Goal: Task Accomplishment & Management: Manage account settings

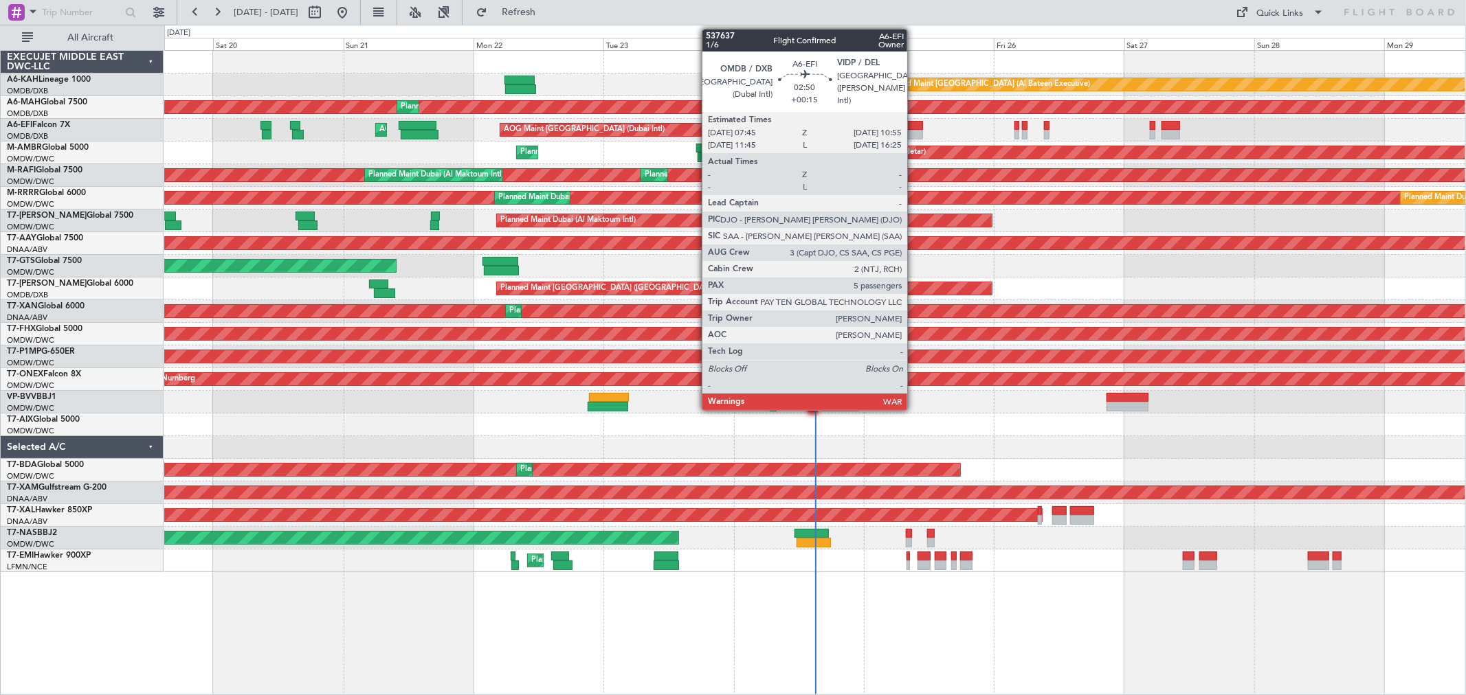
click at [914, 131] on div at bounding box center [913, 135] width 17 height 10
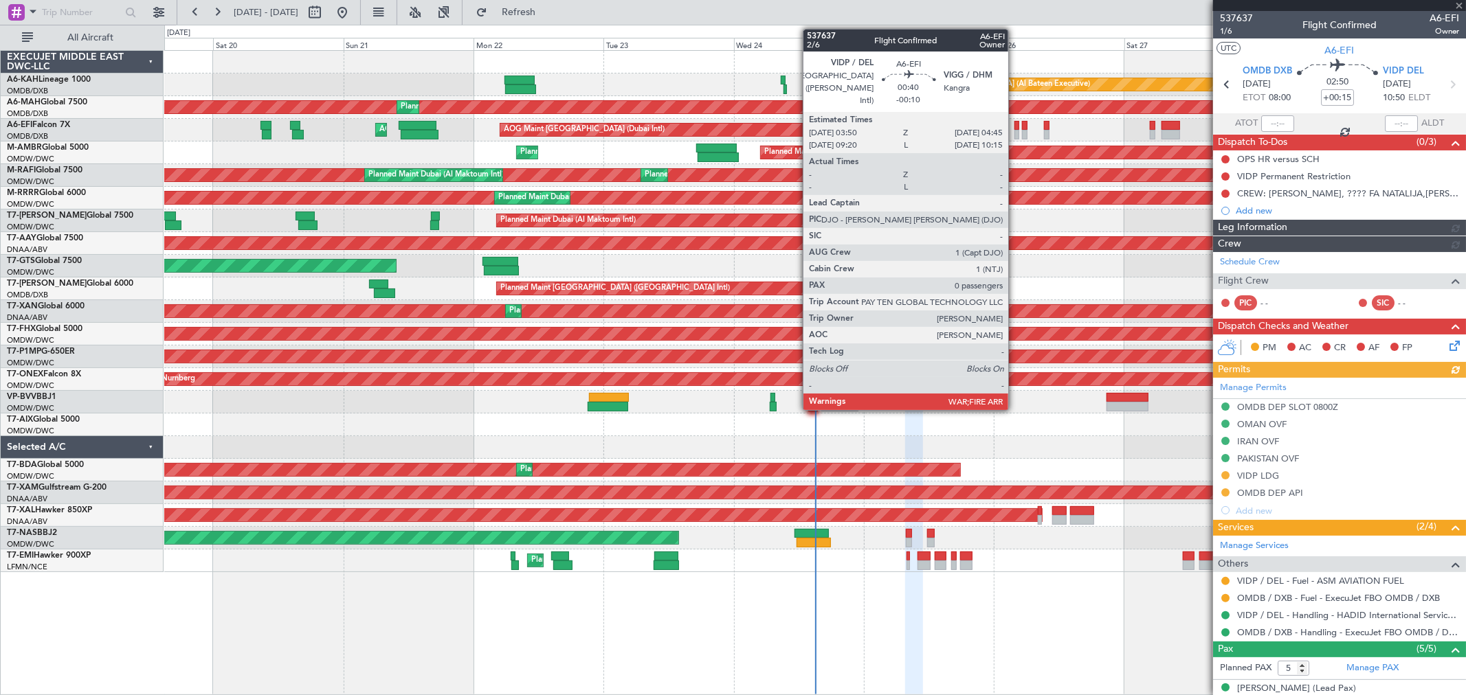
click at [1015, 131] on div at bounding box center [1016, 135] width 5 height 10
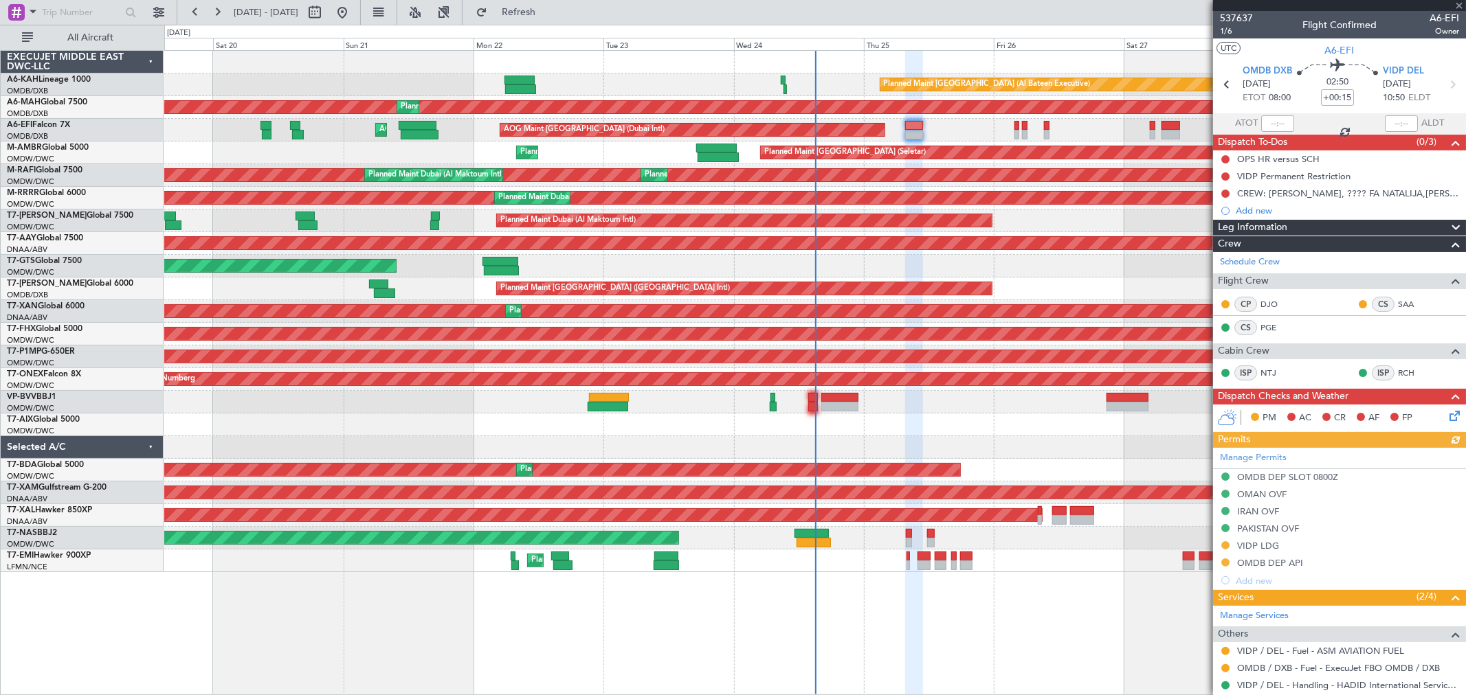
type input "-00:10"
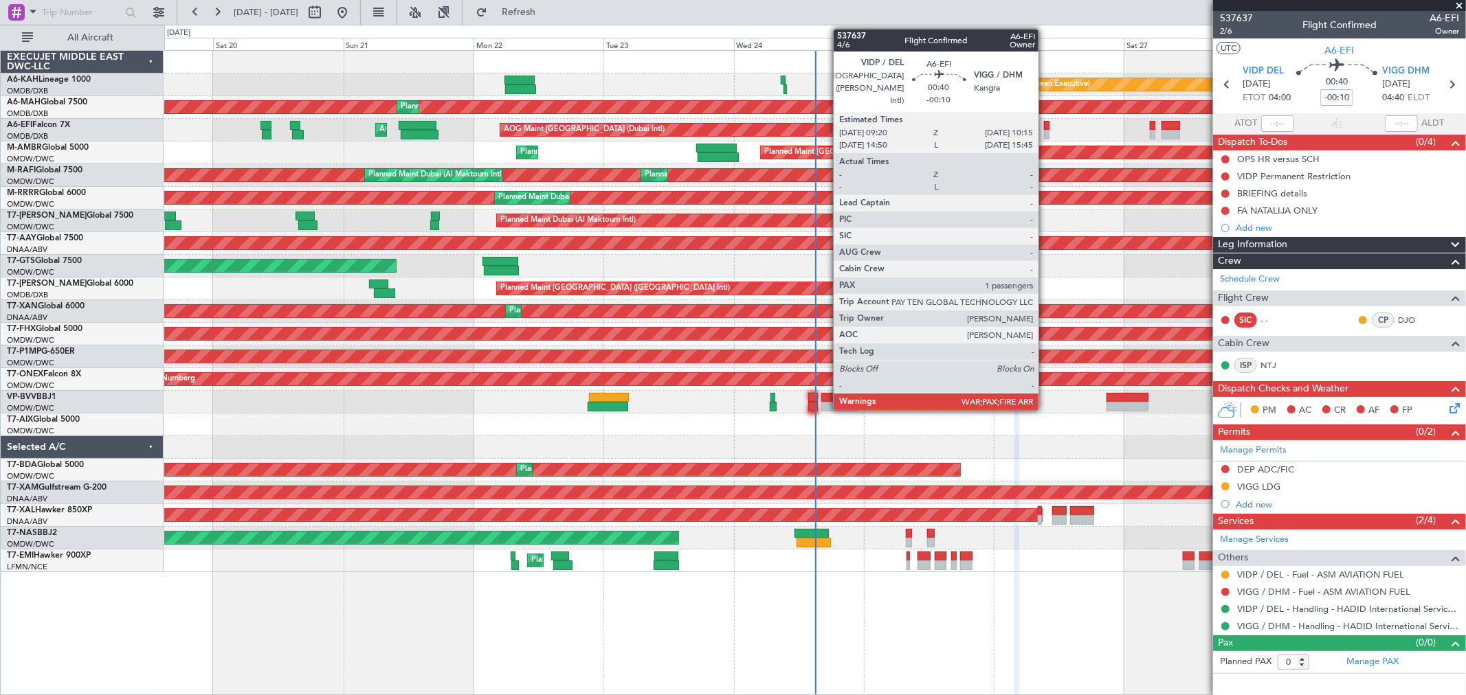
click at [1045, 131] on div at bounding box center [1046, 135] width 5 height 10
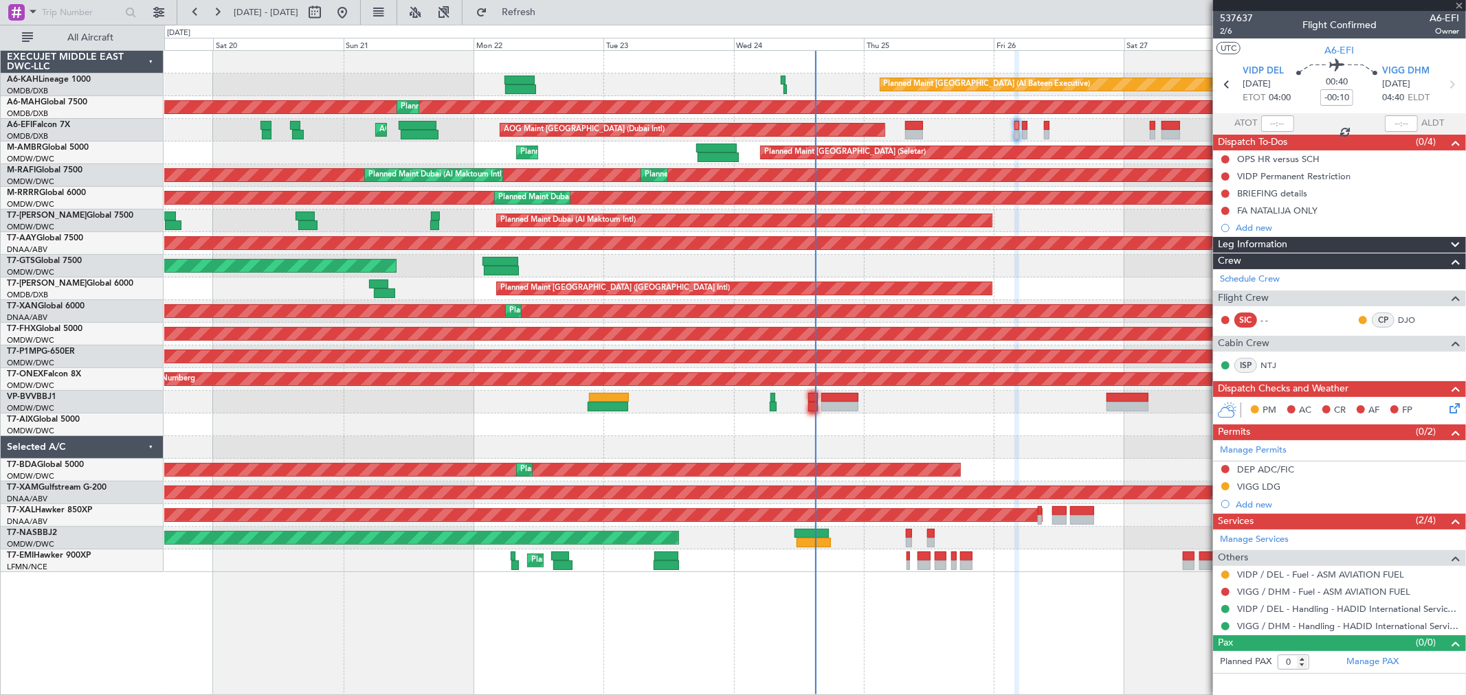
type input "3"
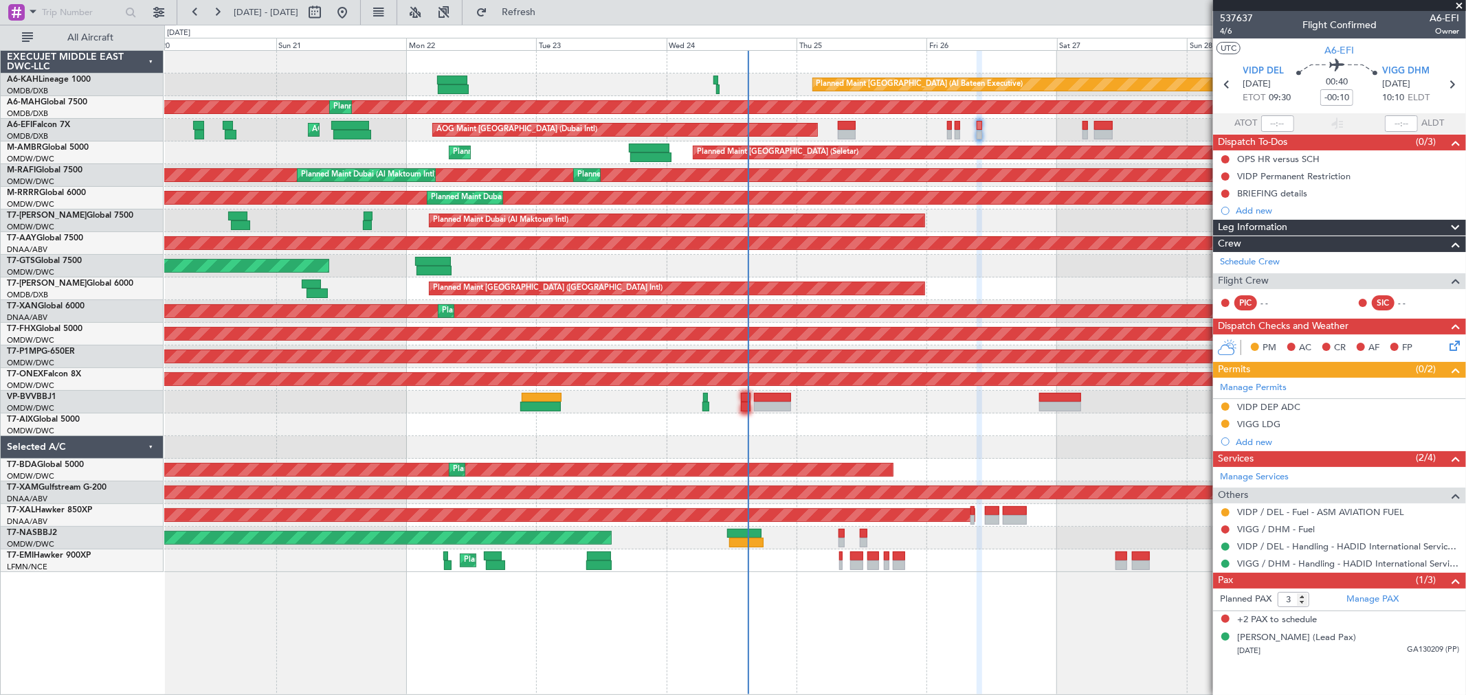
click at [1054, 136] on div "AOG Maint AOG Maint [GEOGRAPHIC_DATA] (Dubai Intl)" at bounding box center [814, 130] width 1301 height 23
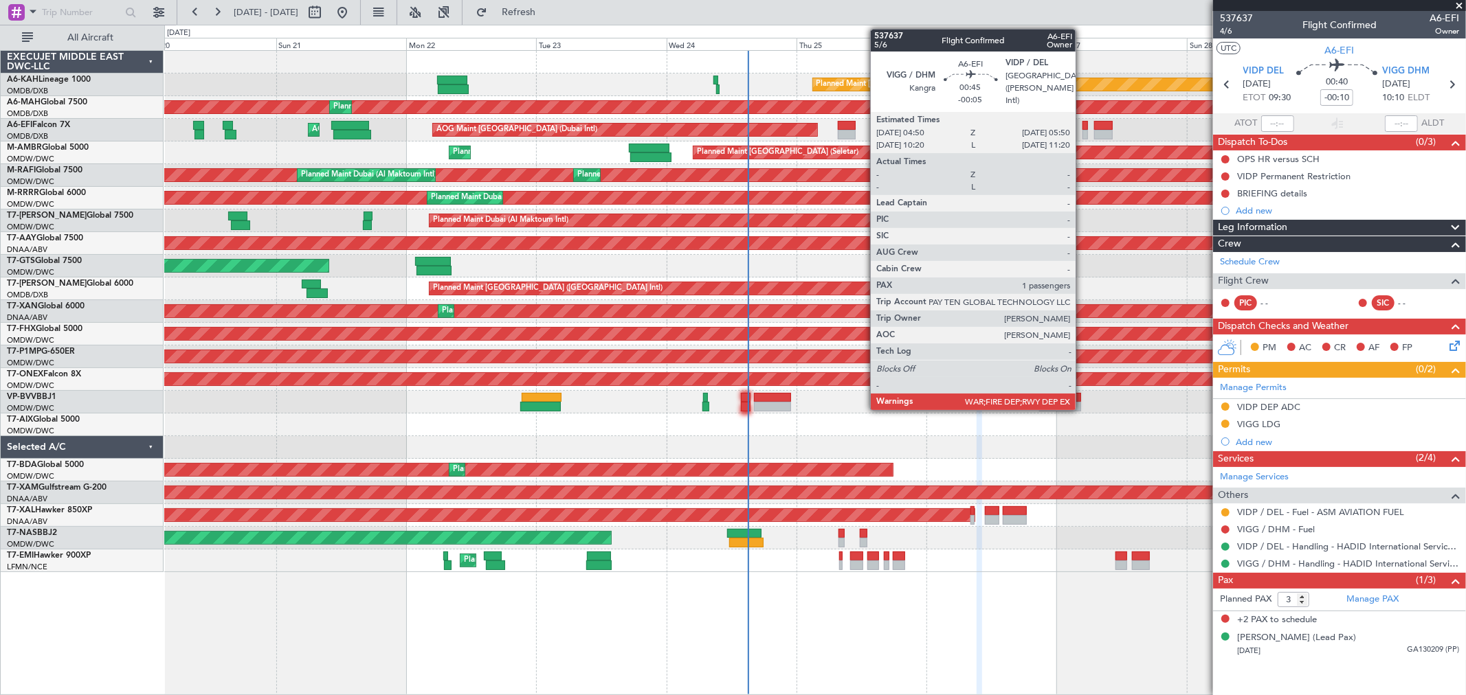
click at [1082, 126] on div at bounding box center [1084, 126] width 5 height 10
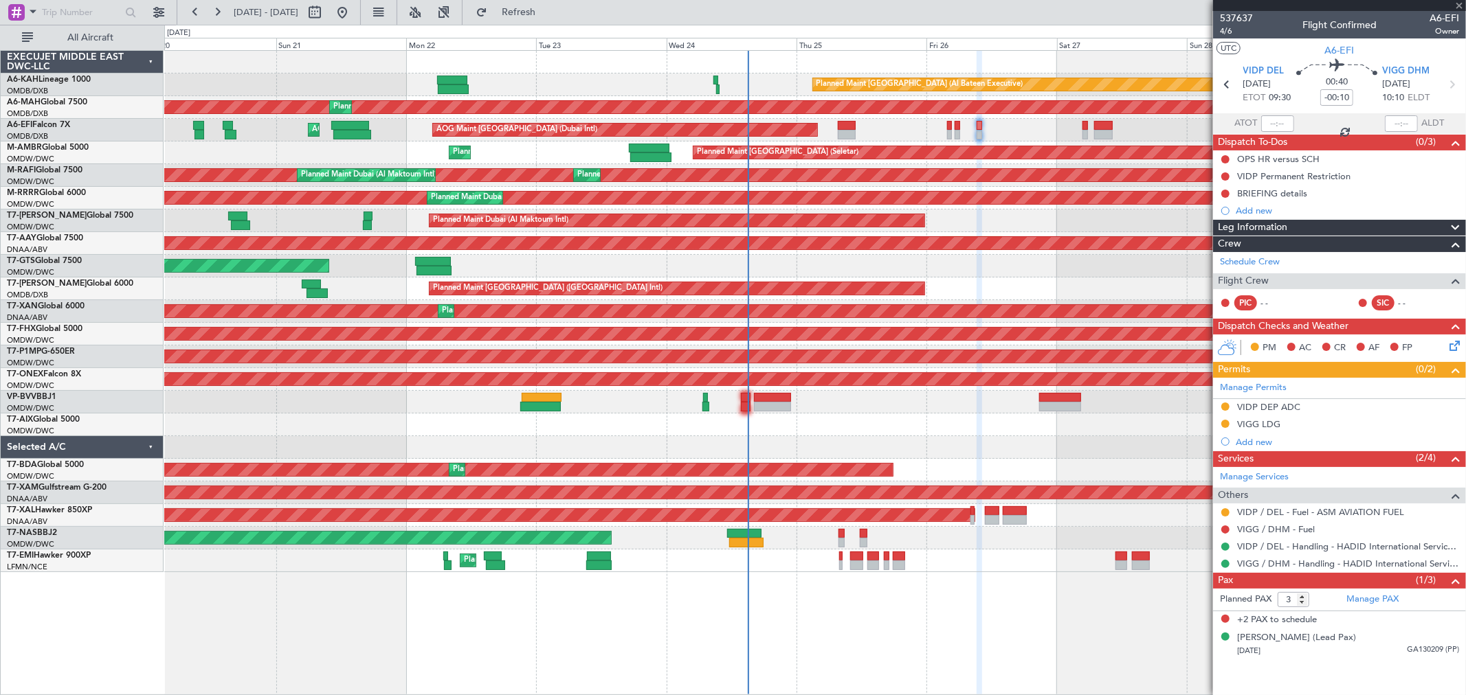
type input "-00:05"
type input "1"
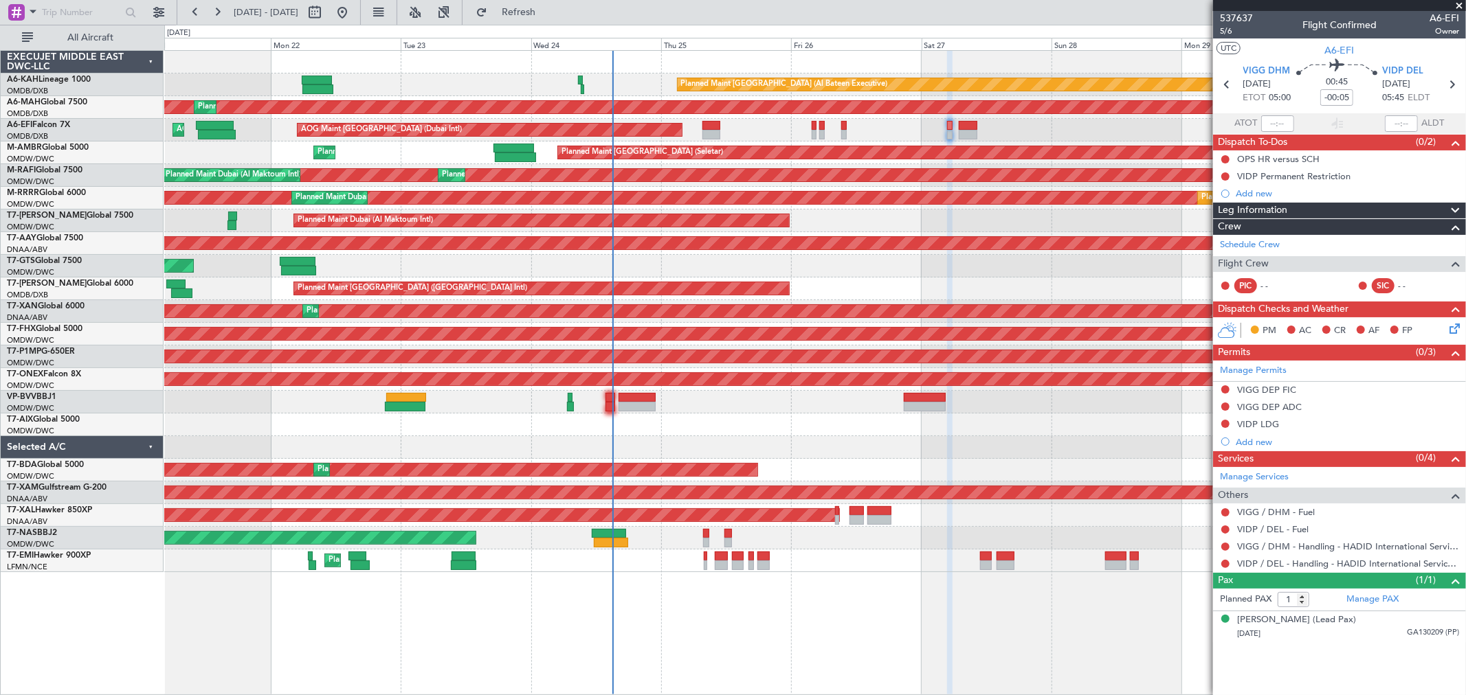
click at [879, 271] on div "AOG Maint [GEOGRAPHIC_DATA] (Seletar)" at bounding box center [814, 266] width 1301 height 23
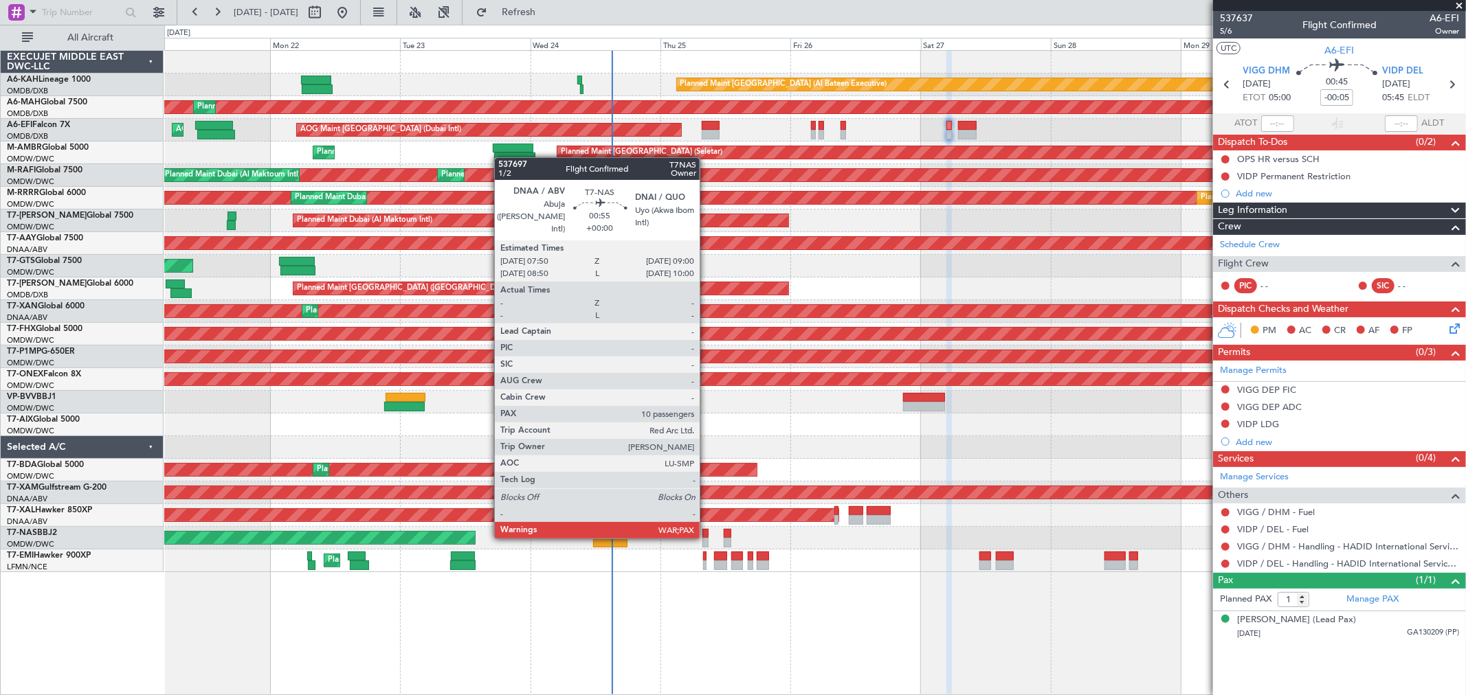
click at [706, 536] on div at bounding box center [705, 534] width 7 height 10
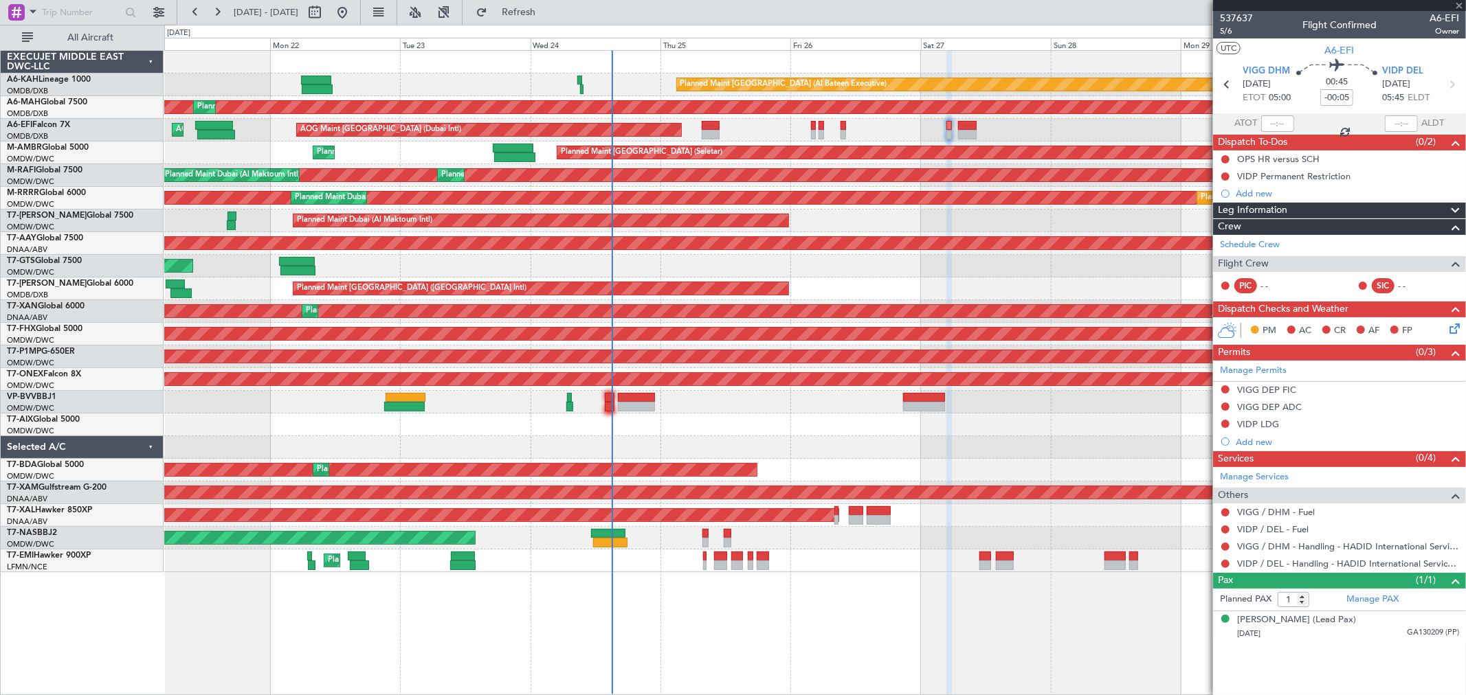
type input "10"
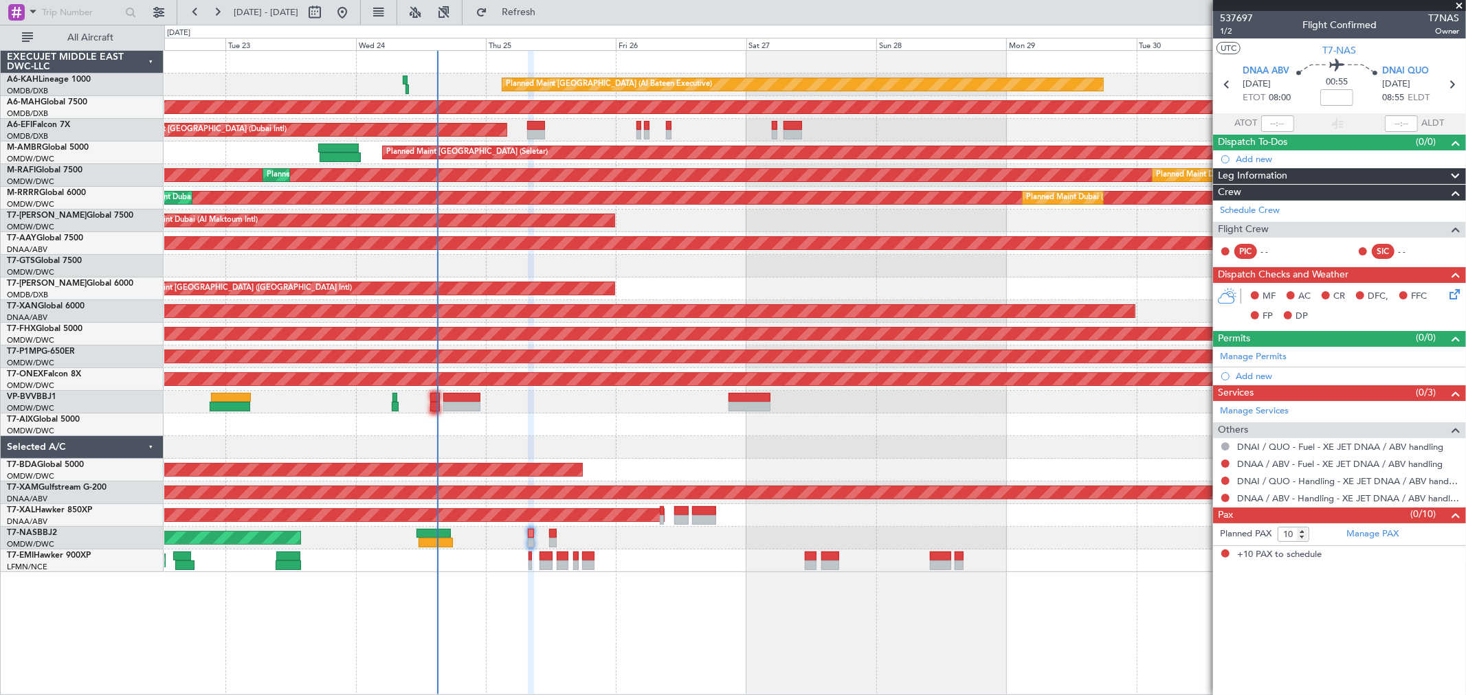
click at [833, 511] on div "Planned Maint [PERSON_NAME]" at bounding box center [814, 515] width 1301 height 23
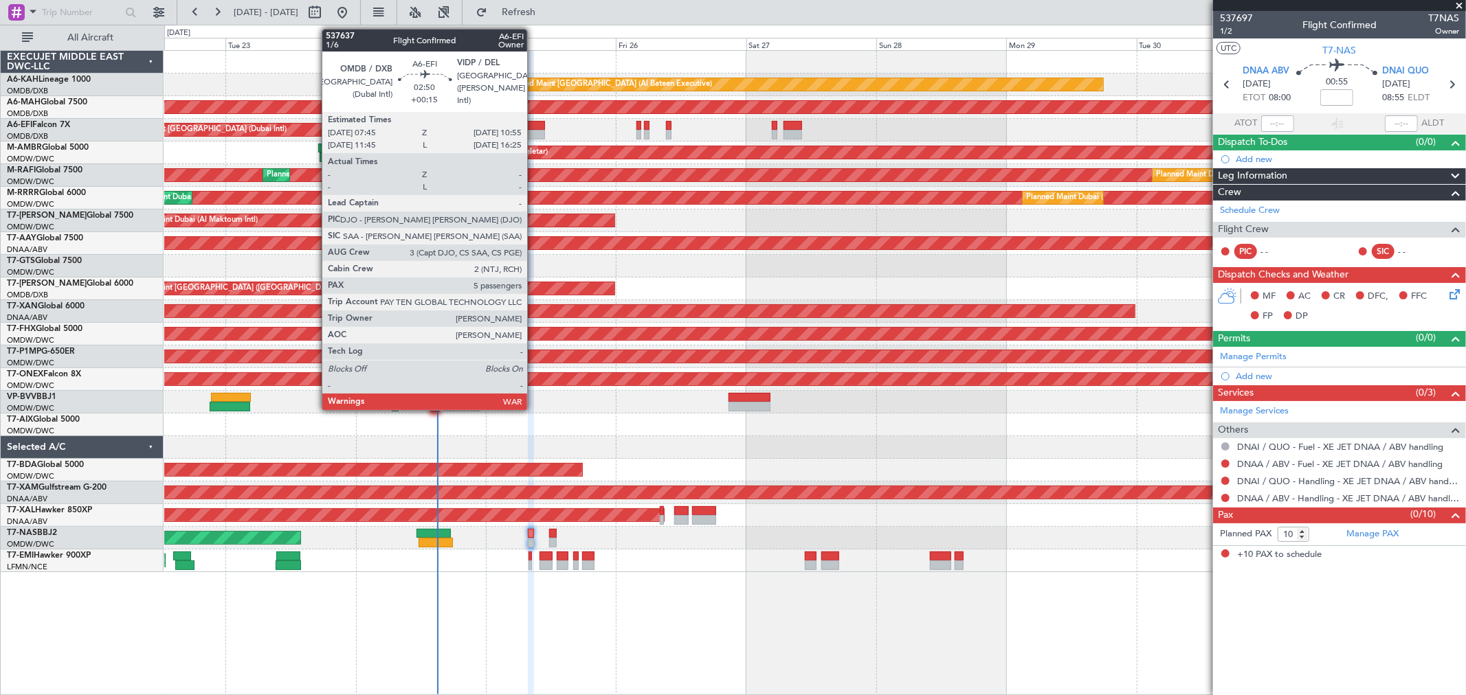
click at [534, 127] on div at bounding box center [535, 126] width 17 height 10
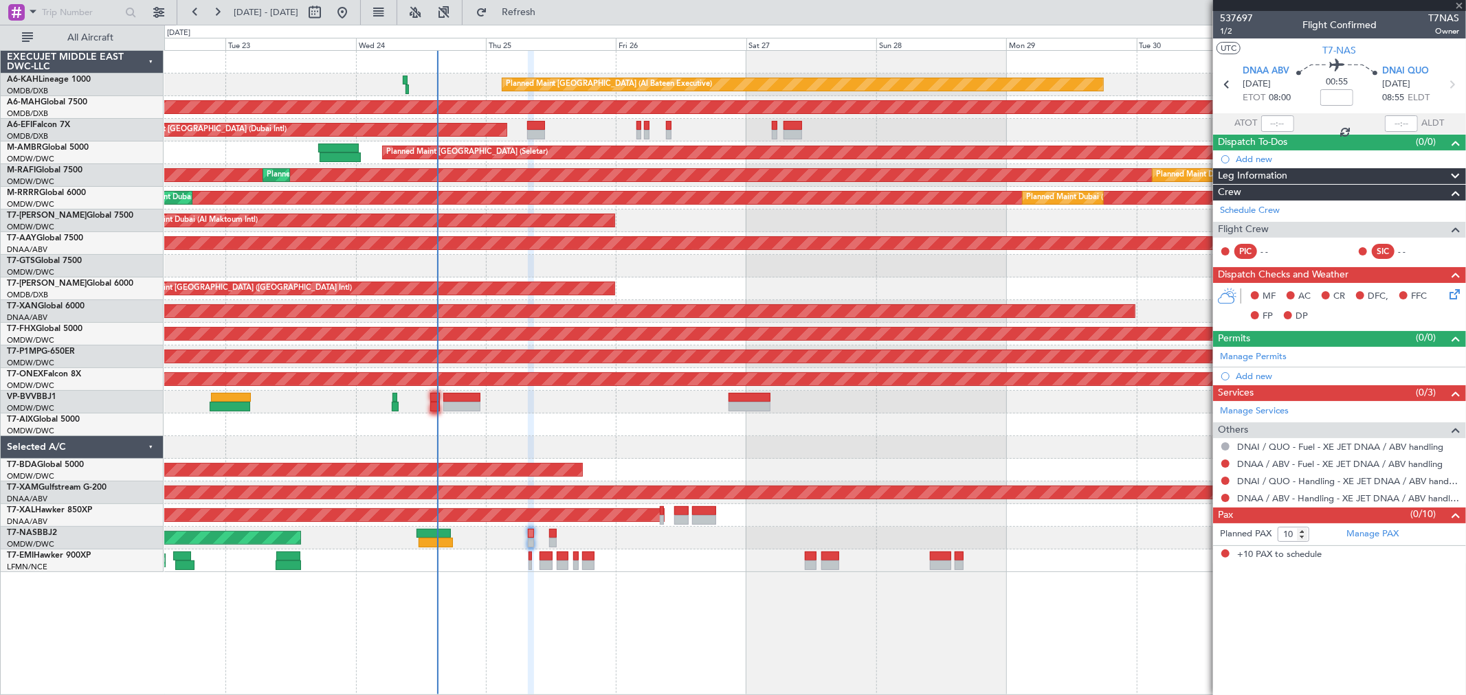
type input "+00:15"
type input "5"
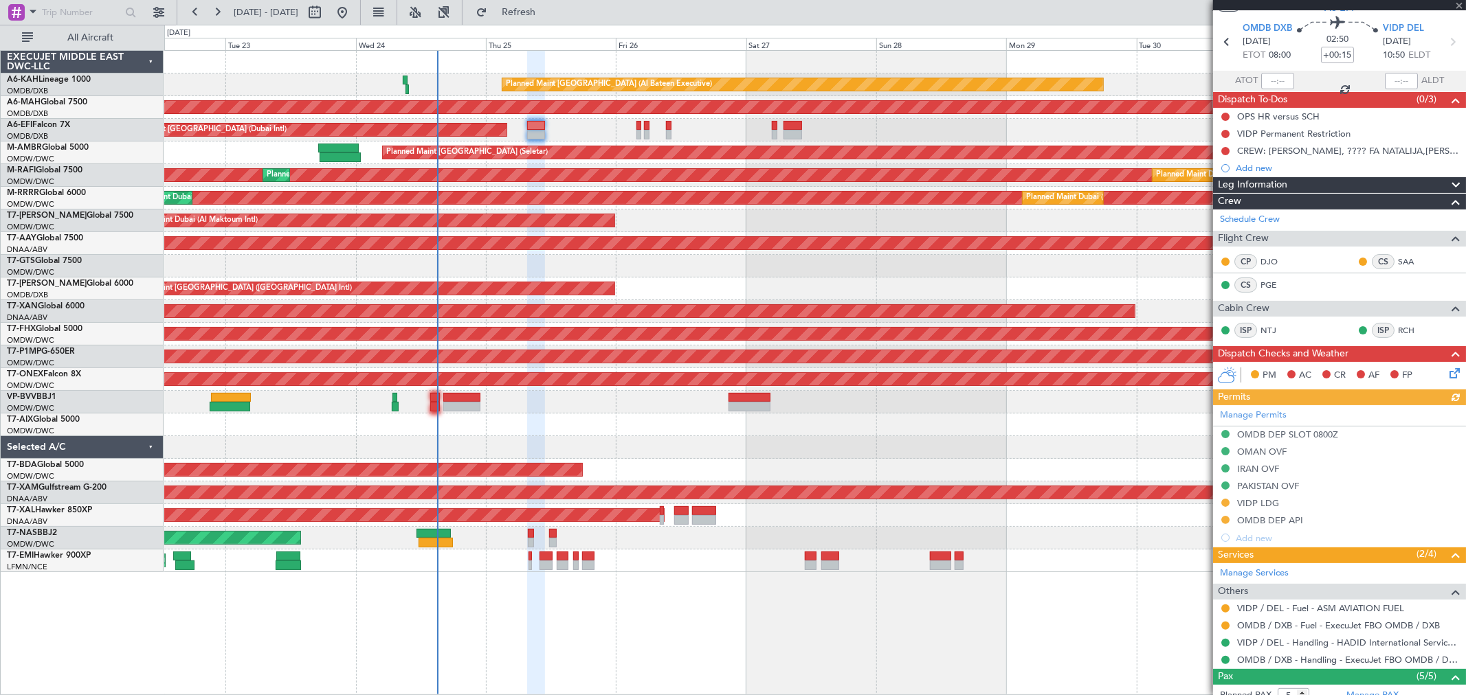
scroll to position [76, 0]
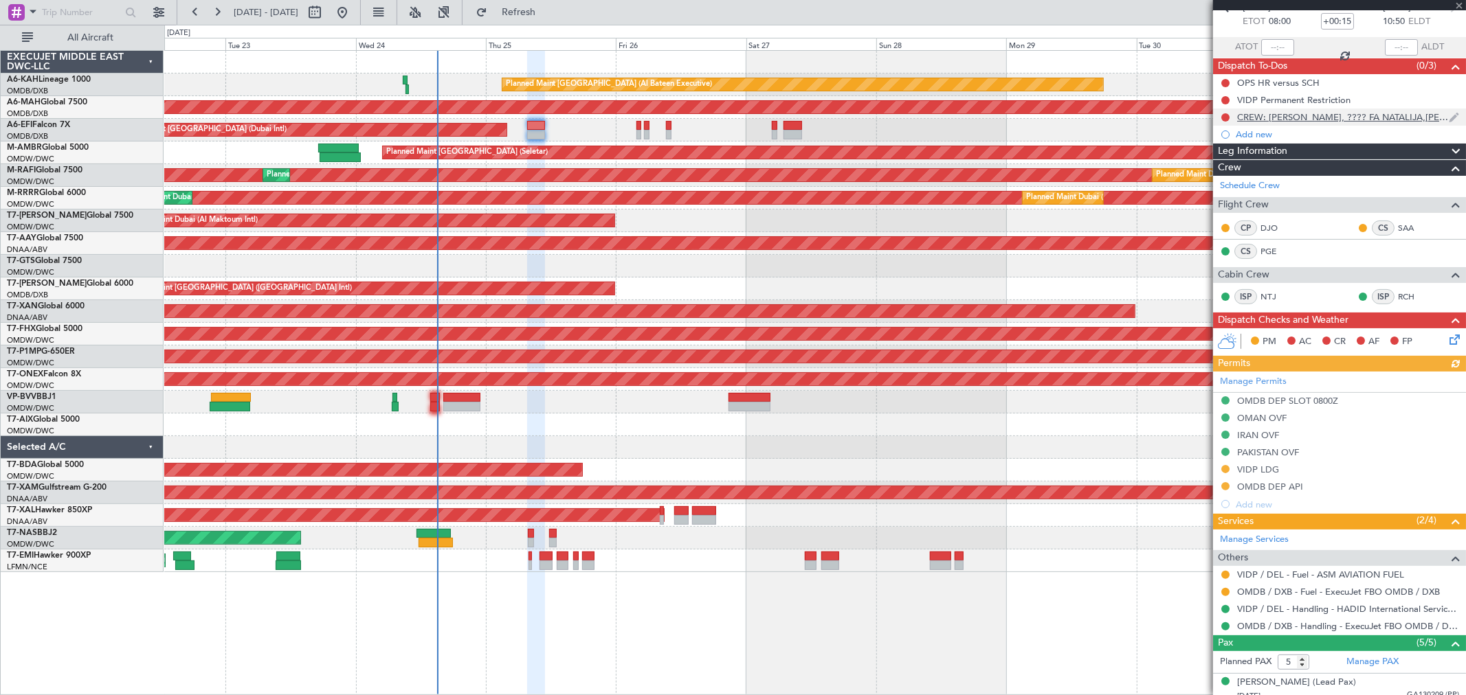
click at [1316, 115] on div "CREW: [PERSON_NAME], ???? FA NATALIJA,[PERSON_NAME]" at bounding box center [1343, 117] width 212 height 12
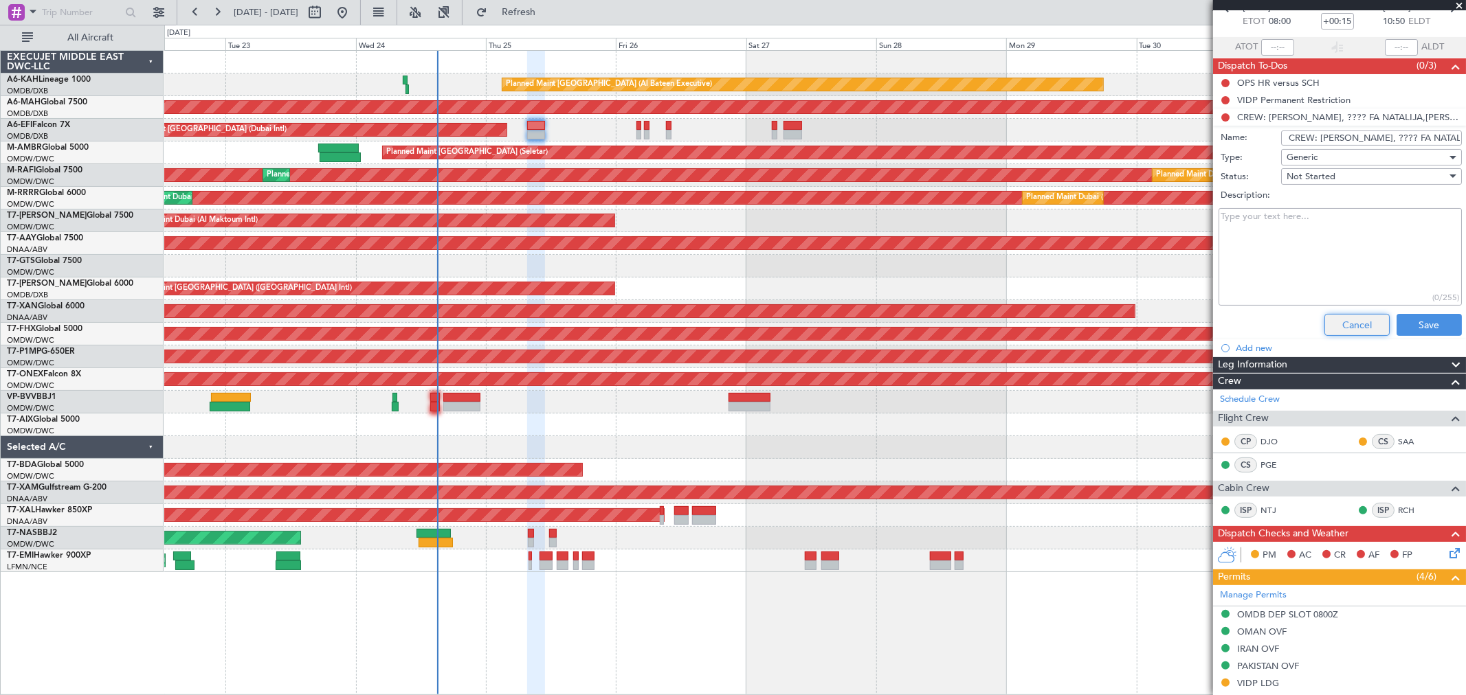
click at [1347, 323] on button "Cancel" at bounding box center [1356, 325] width 65 height 22
